Goal: Information Seeking & Learning: Understand process/instructions

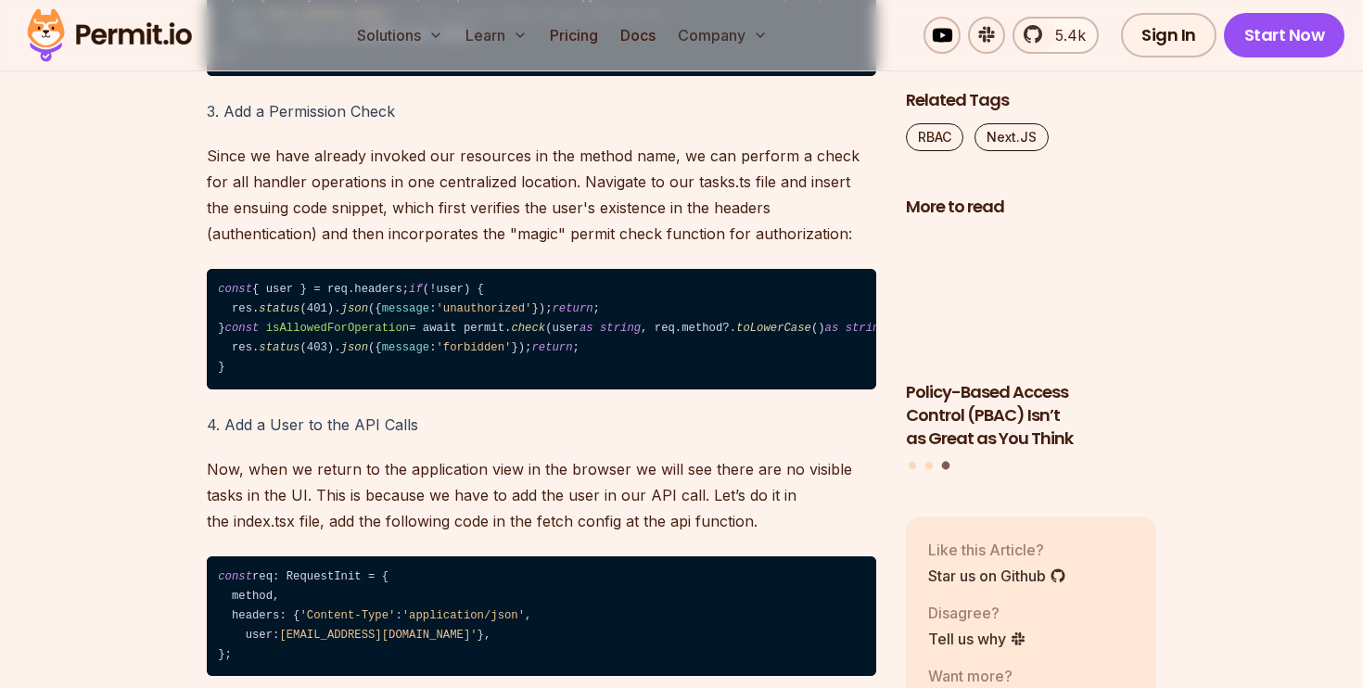
scroll to position [9478, 0]
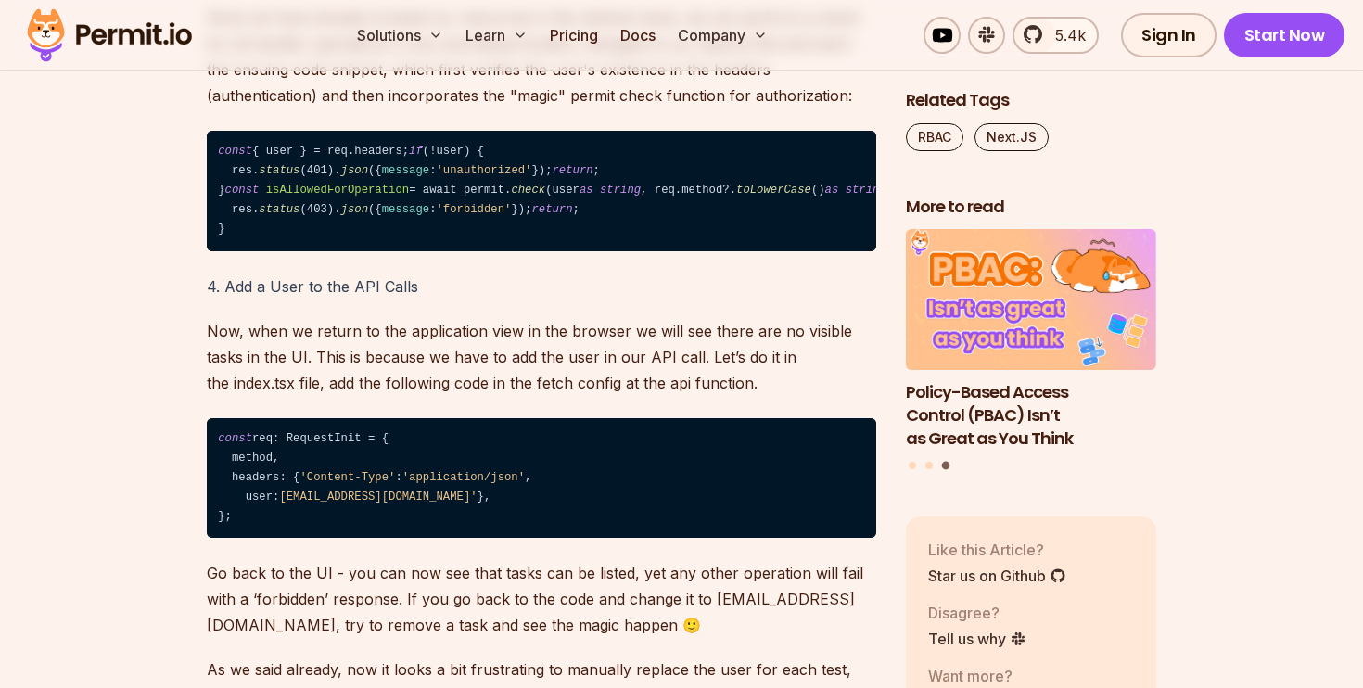
click at [732, 251] on code "const { user } = req.headers; if (!user) { res. status (401). json ({ message :…" at bounding box center [541, 191] width 669 height 121
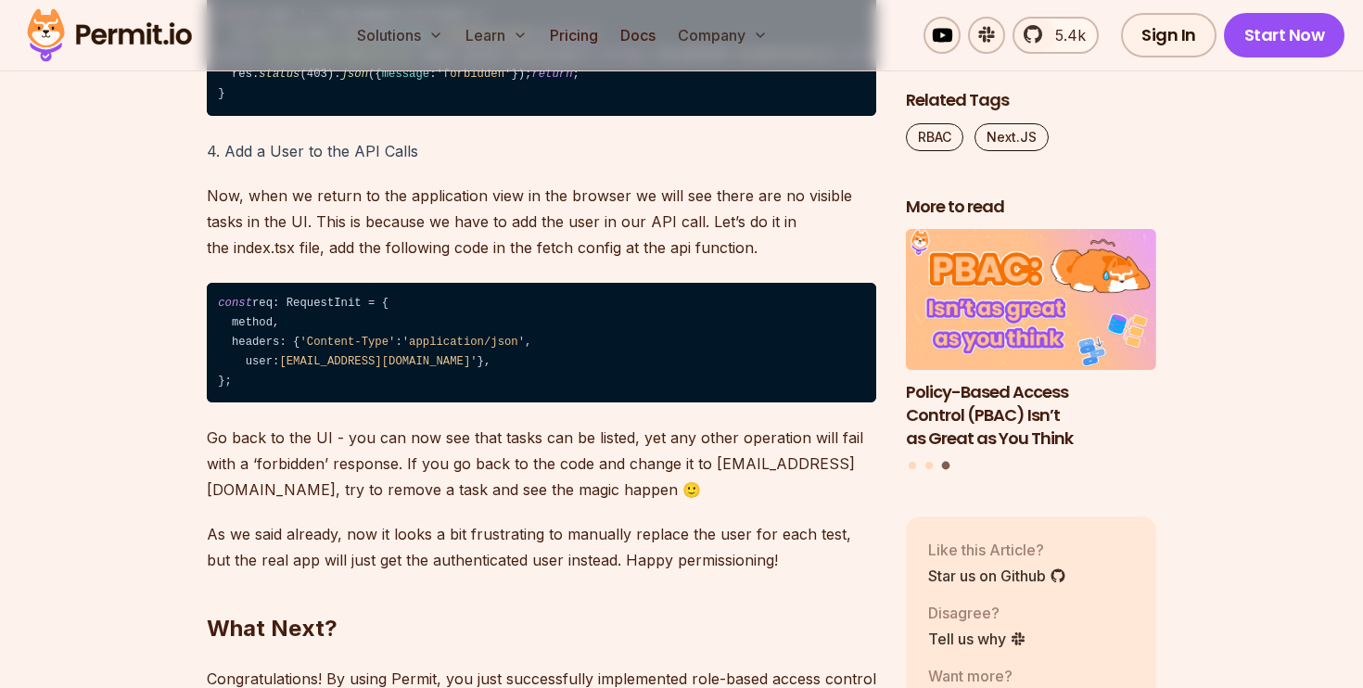
scroll to position [9615, 0]
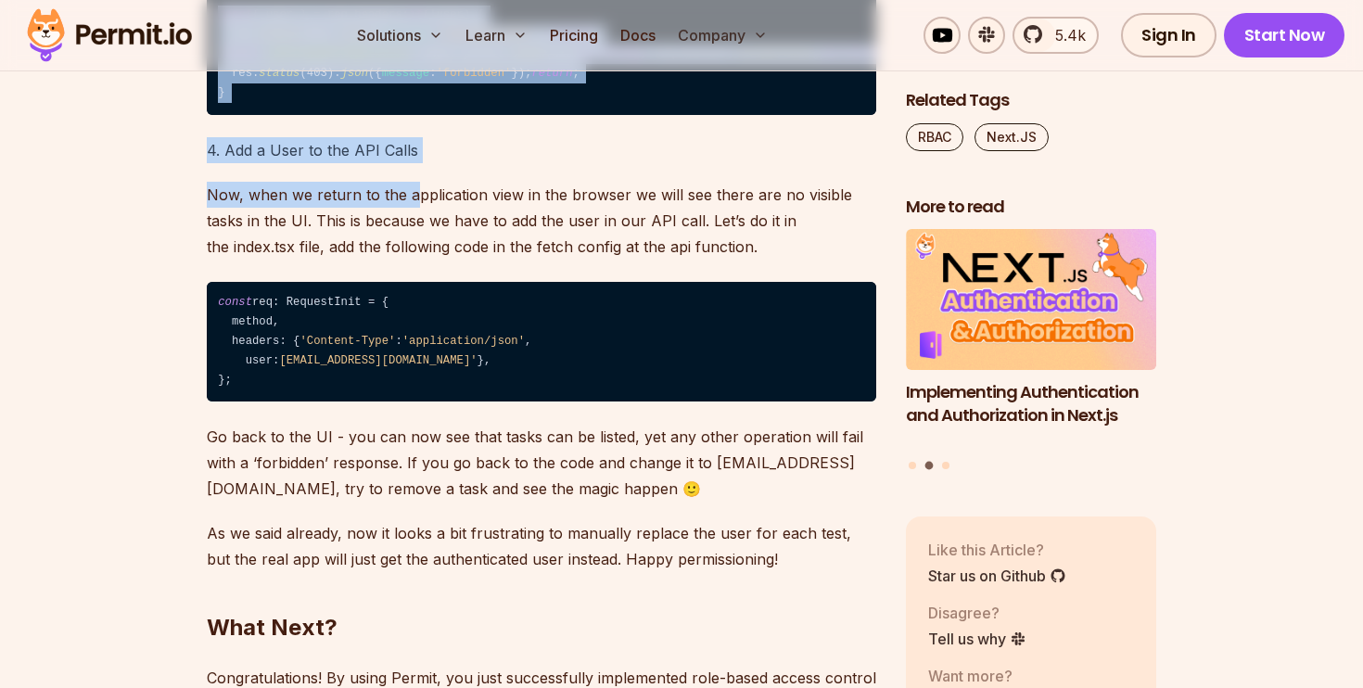
drag, startPoint x: 214, startPoint y: 319, endPoint x: 412, endPoint y: 610, distance: 351.8
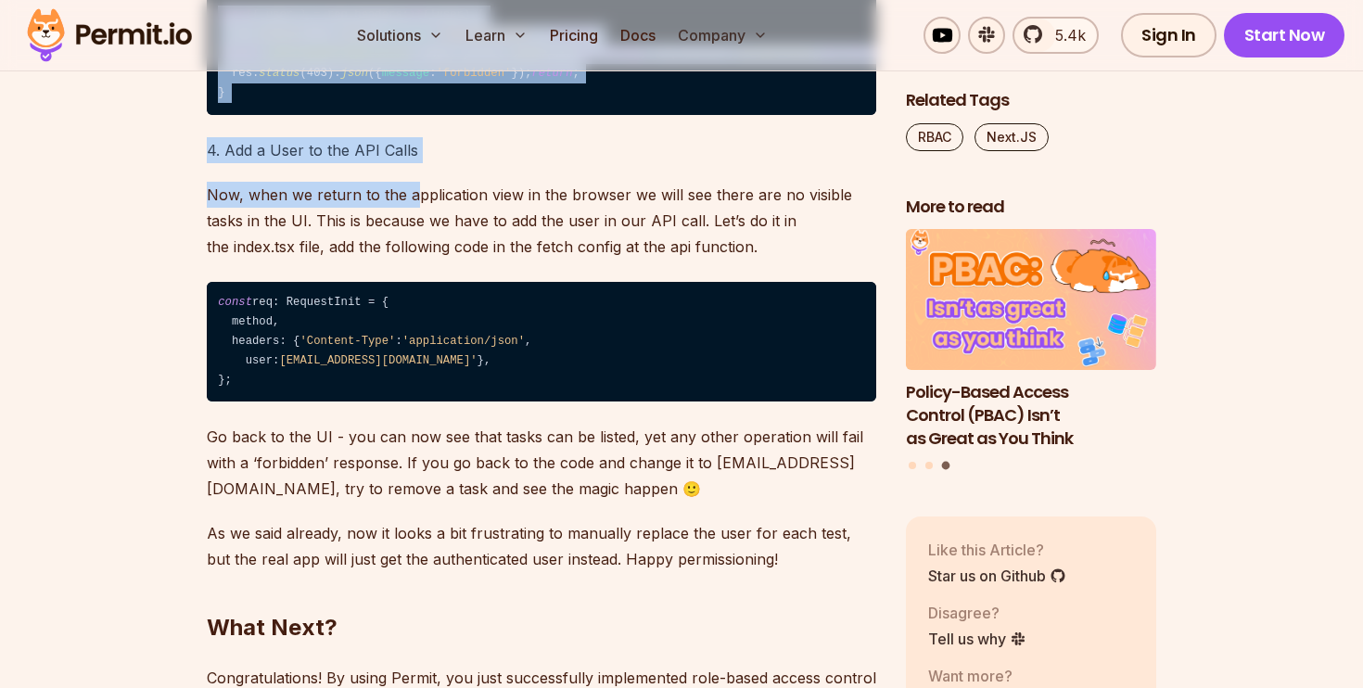
drag, startPoint x: 412, startPoint y: 610, endPoint x: 198, endPoint y: 118, distance: 536.5
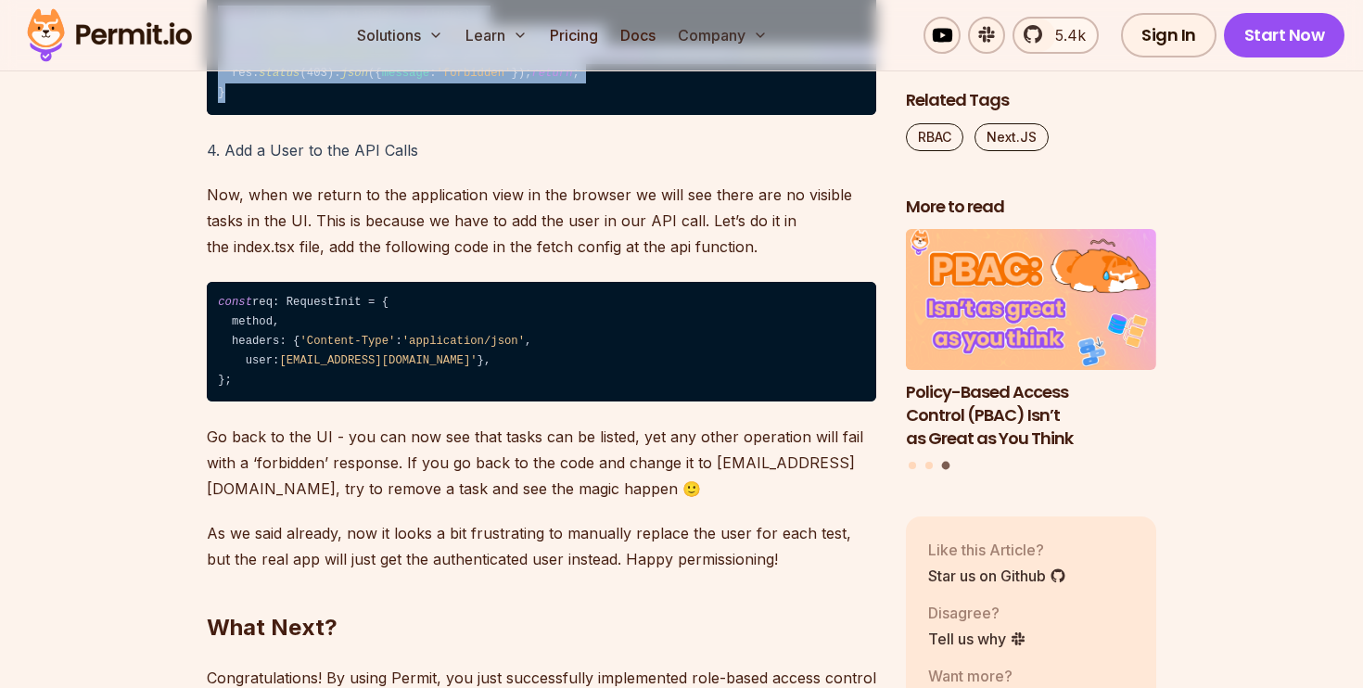
drag, startPoint x: 220, startPoint y: 316, endPoint x: 302, endPoint y: 520, distance: 220.0
click at [302, 115] on code "const { user } = req.headers; if (!user) { res. status (401). json ({ message :…" at bounding box center [541, 54] width 669 height 121
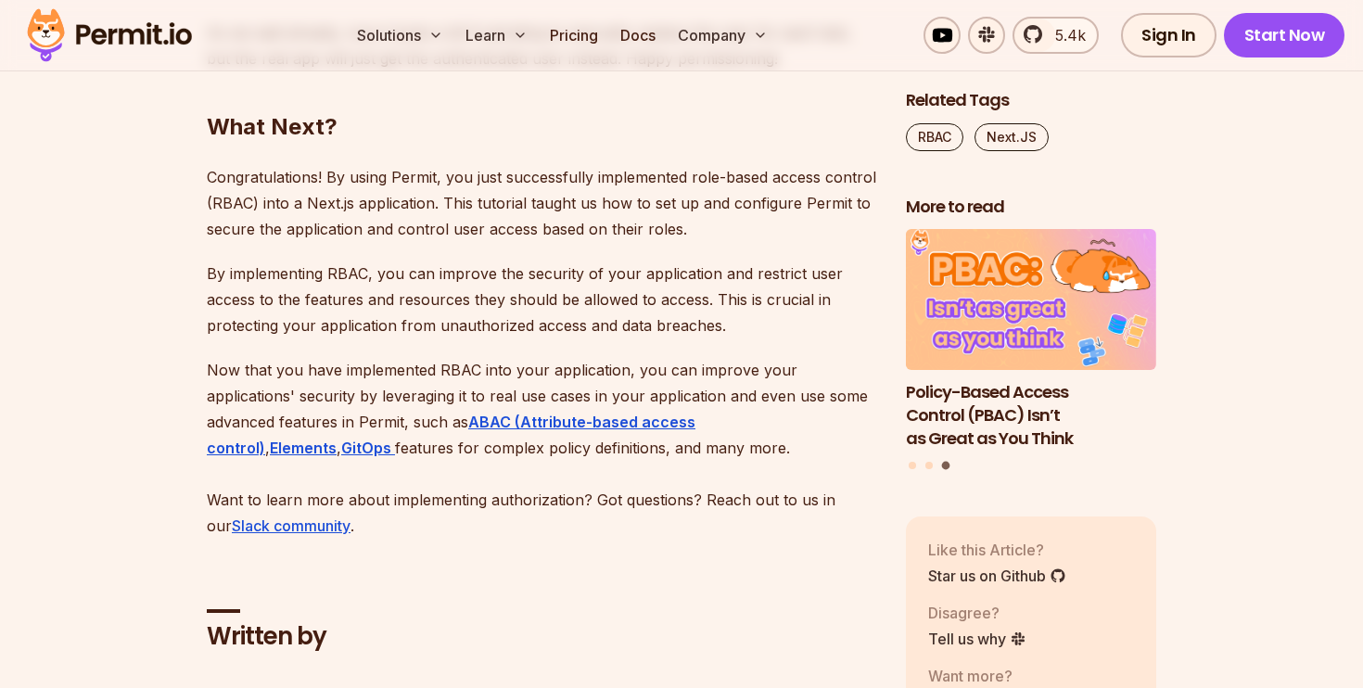
scroll to position [10123, 0]
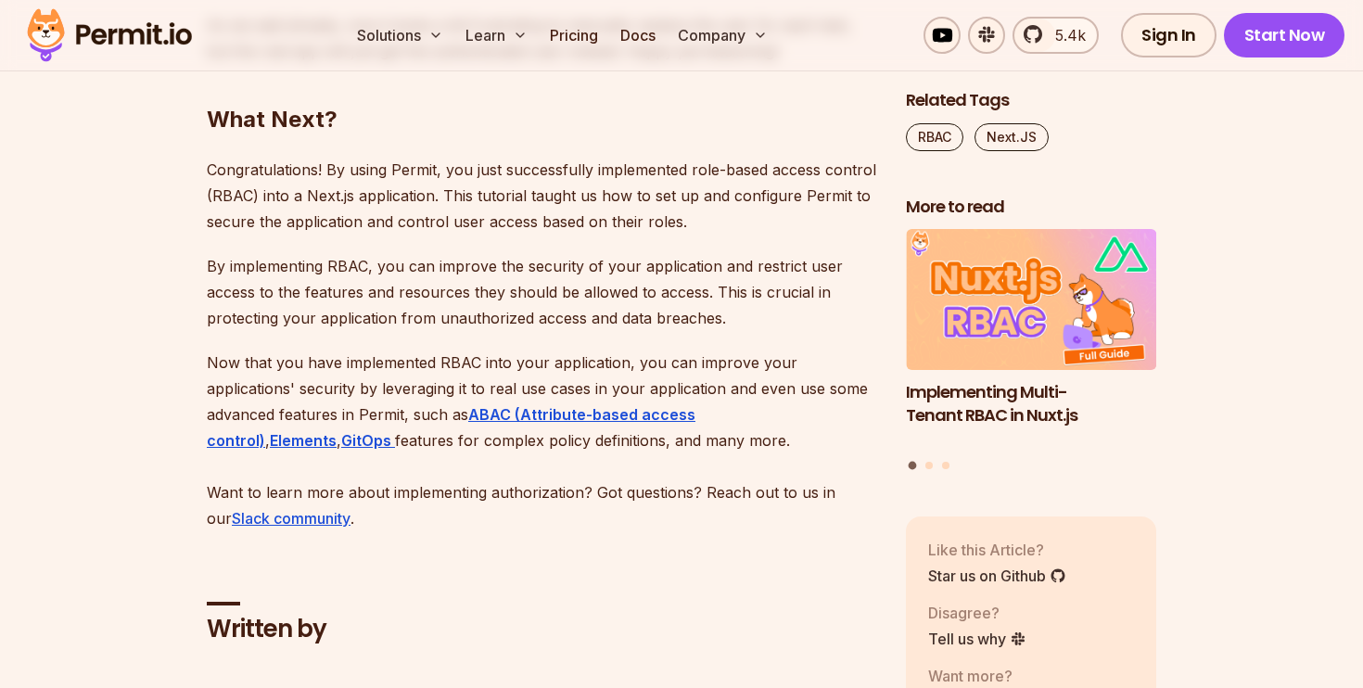
drag, startPoint x: 643, startPoint y: 434, endPoint x: 248, endPoint y: 425, distance: 396.0
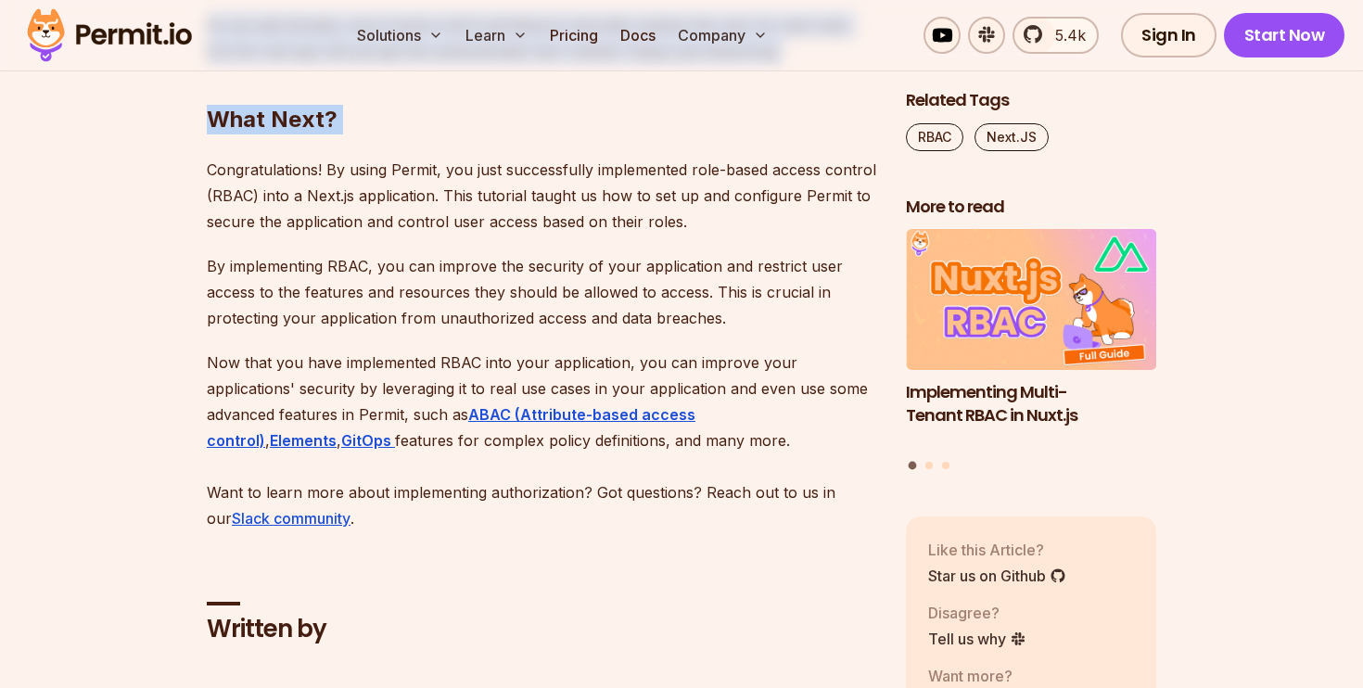
drag, startPoint x: 207, startPoint y: 379, endPoint x: 721, endPoint y: 611, distance: 564.4
